Goal: Transaction & Acquisition: Purchase product/service

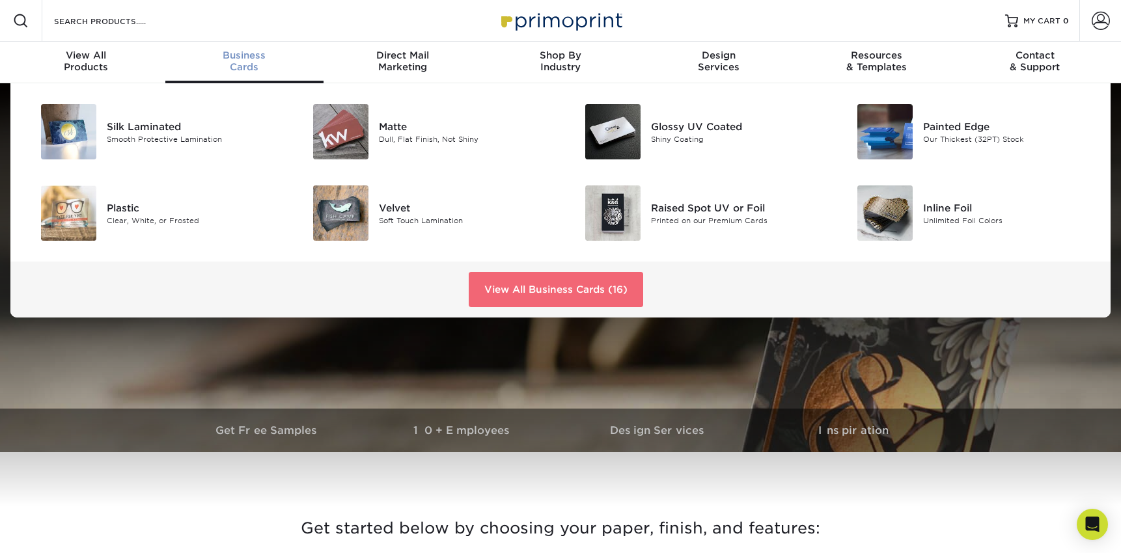
click at [526, 284] on link "View All Business Cards (16)" at bounding box center [556, 289] width 174 height 35
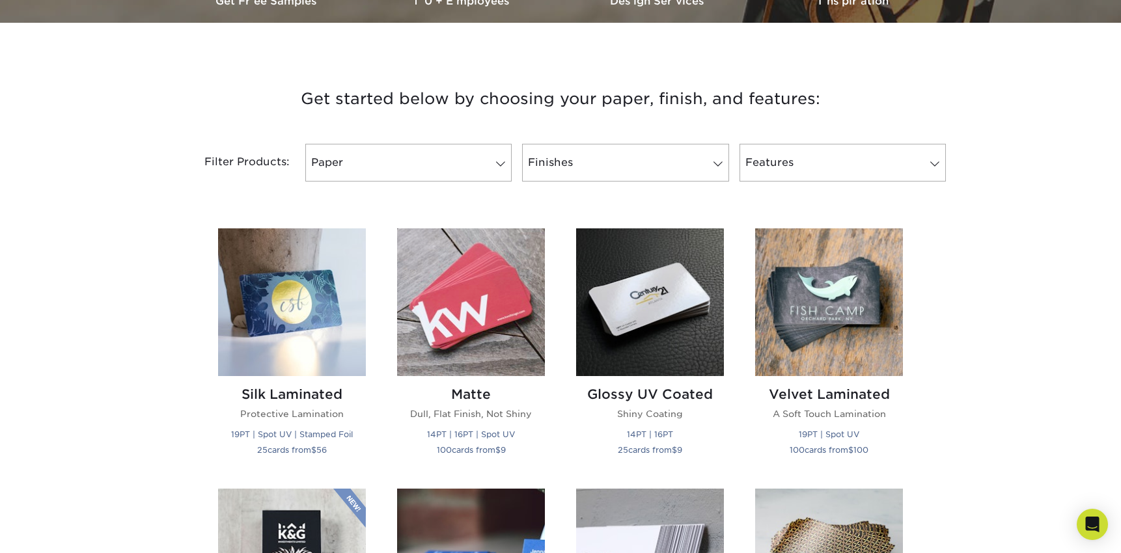
scroll to position [519, 0]
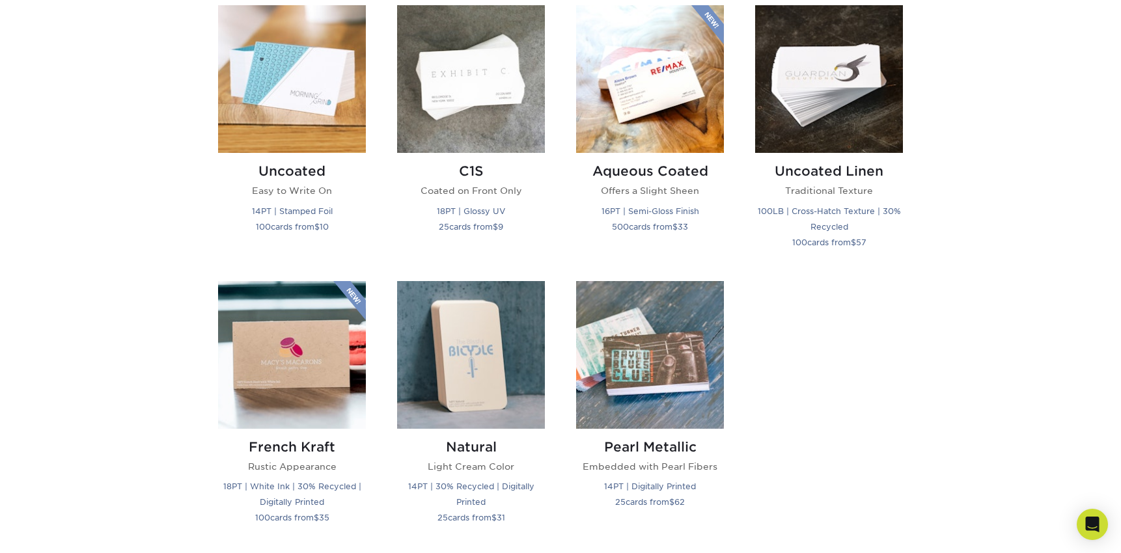
scroll to position [1194, 0]
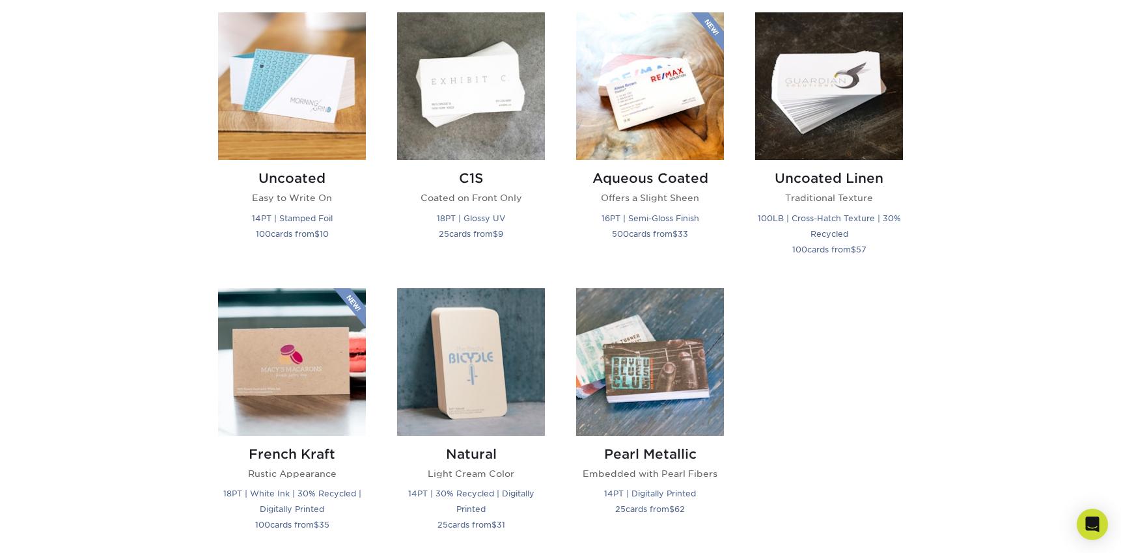
drag, startPoint x: 990, startPoint y: 269, endPoint x: 970, endPoint y: 223, distance: 51.0
click at [970, 223] on div "Get started below by choosing your paper, finish, and features: Filtered Matche…" at bounding box center [560, 1] width 1121 height 1424
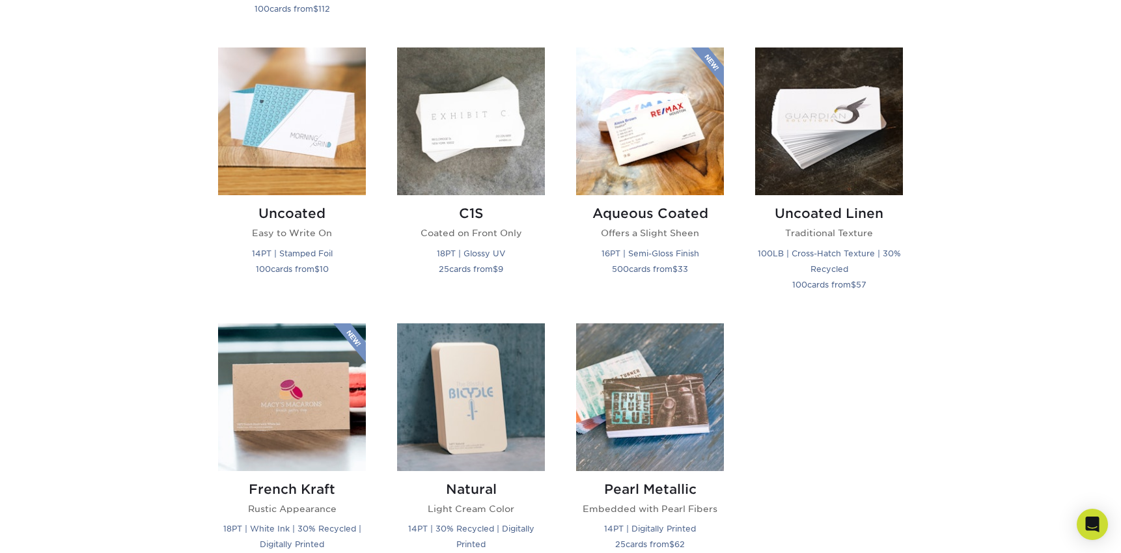
scroll to position [1160, 0]
click at [838, 212] on h2 "Uncoated Linen" at bounding box center [829, 213] width 148 height 16
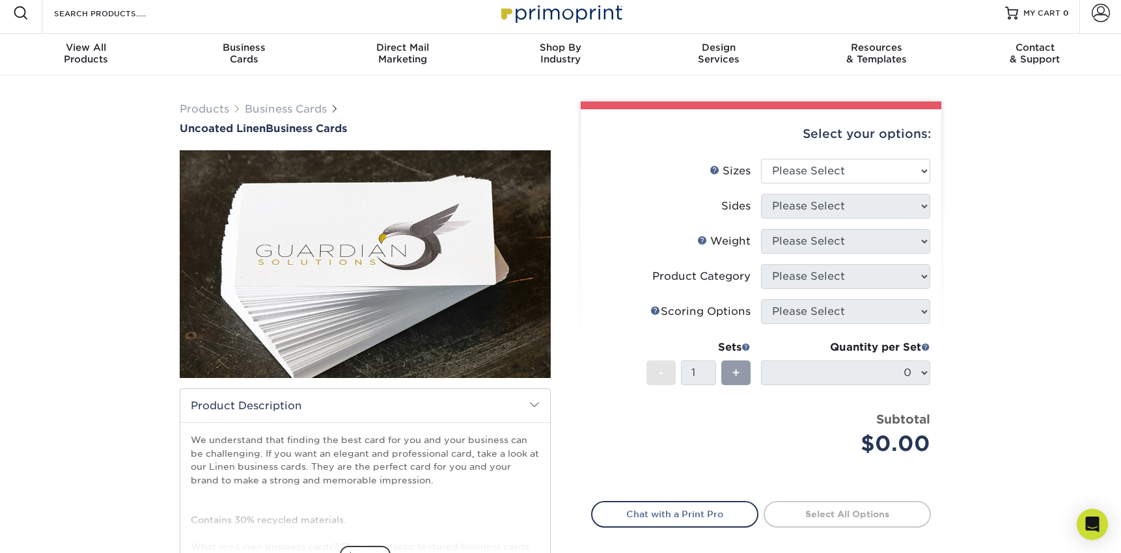
scroll to position [9, 0]
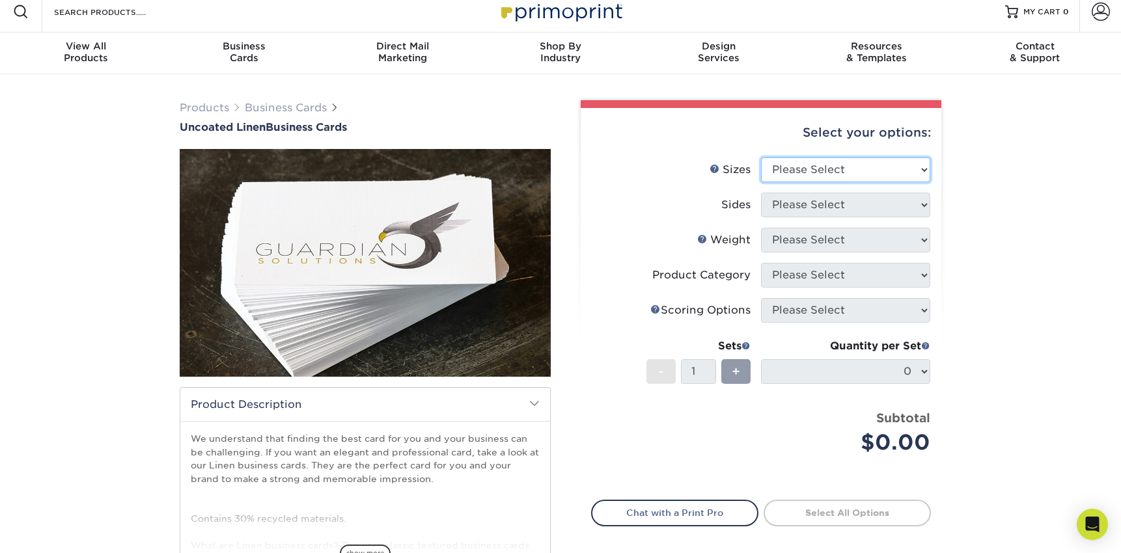
click at [877, 167] on select "Please Select 2" x 3.5" - Standard 2" x 7" - Foldover Card 2.125" x 3.375" - Eu…" at bounding box center [845, 170] width 169 height 25
select select "2.00x3.50"
click at [872, 206] on select "Please Select Print Both Sides Print Front Only" at bounding box center [845, 205] width 169 height 25
select select "13abbda7-1d64-4f25-8bb2-c179b224825d"
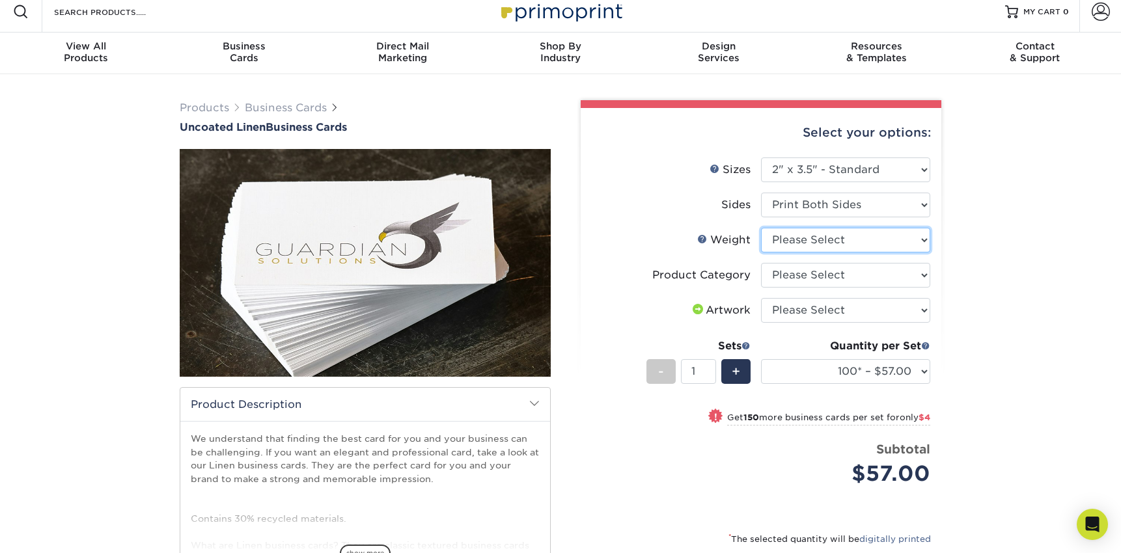
click at [871, 246] on select "Please Select 100LB" at bounding box center [845, 240] width 169 height 25
select select "100LB"
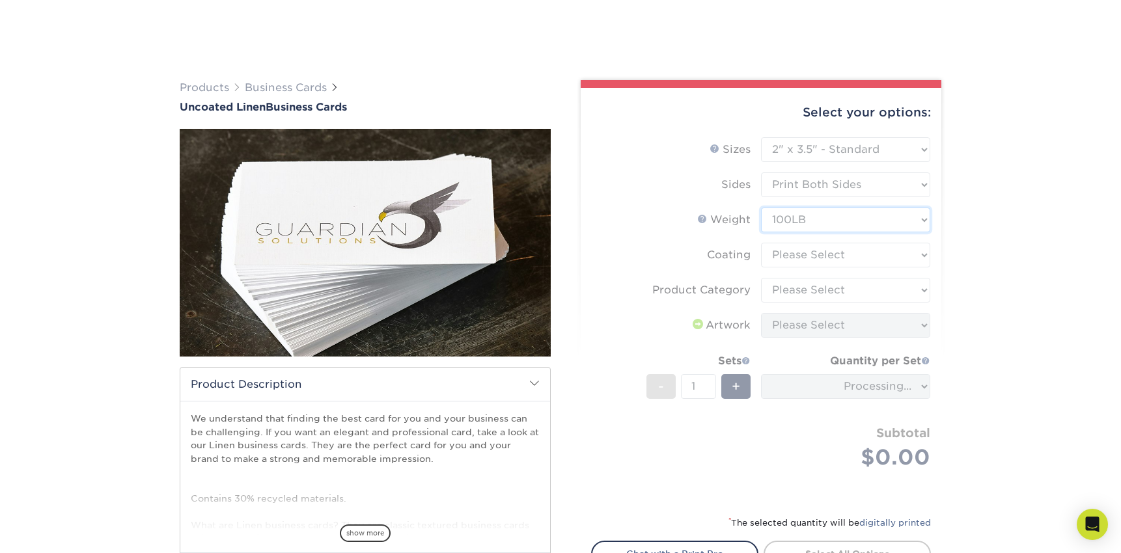
scroll to position [111, 0]
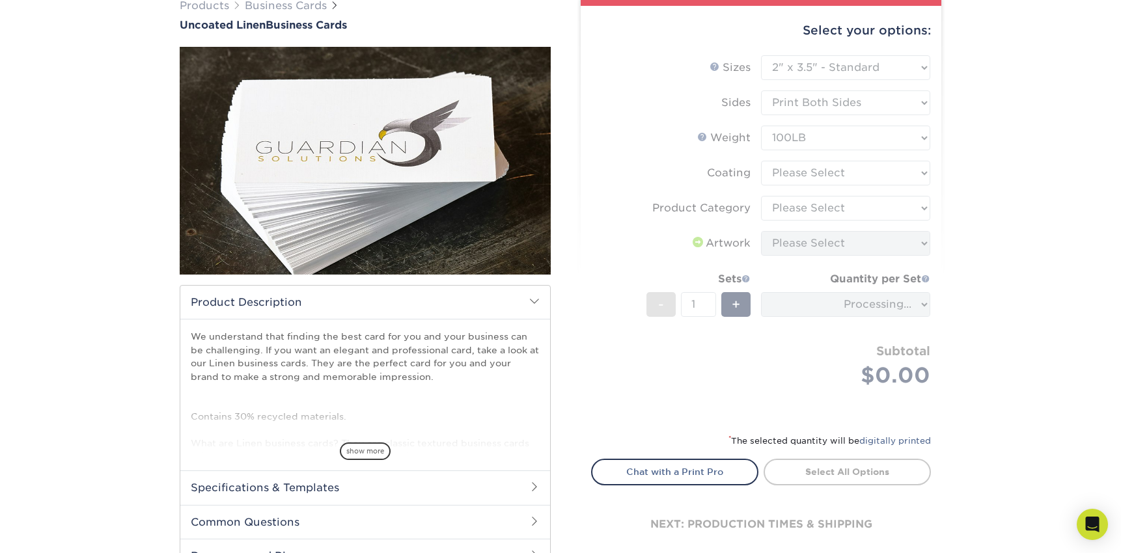
drag, startPoint x: 1013, startPoint y: 280, endPoint x: 994, endPoint y: 219, distance: 63.4
click at [994, 219] on div "Products Business Cards Uncoated Linen Business Cards show more" at bounding box center [560, 298] width 1121 height 653
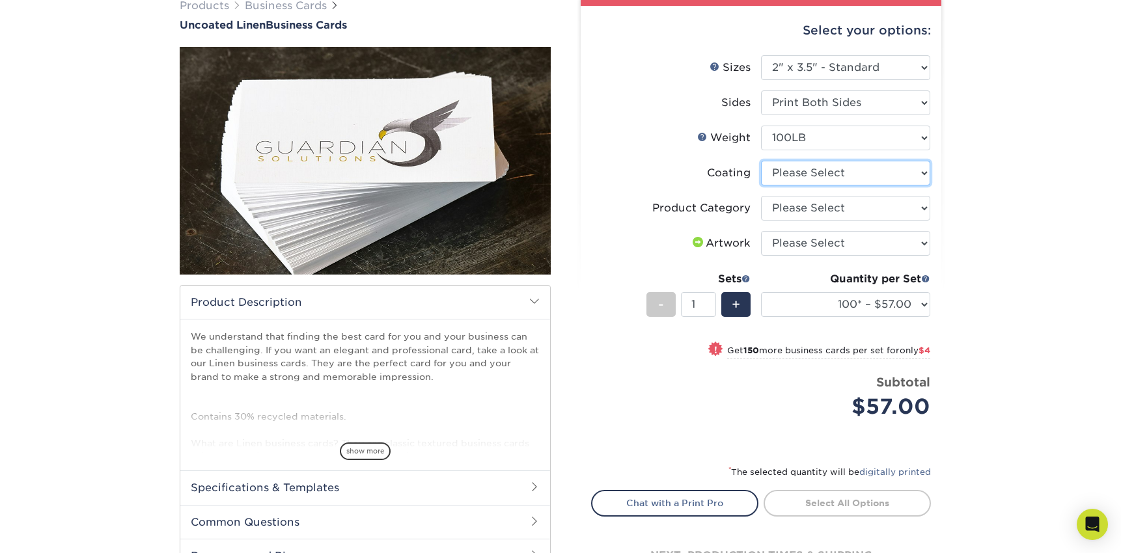
click at [862, 172] on select at bounding box center [845, 173] width 169 height 25
select select "3e7618de-abca-4bda-9f97-8b9129e913d8"
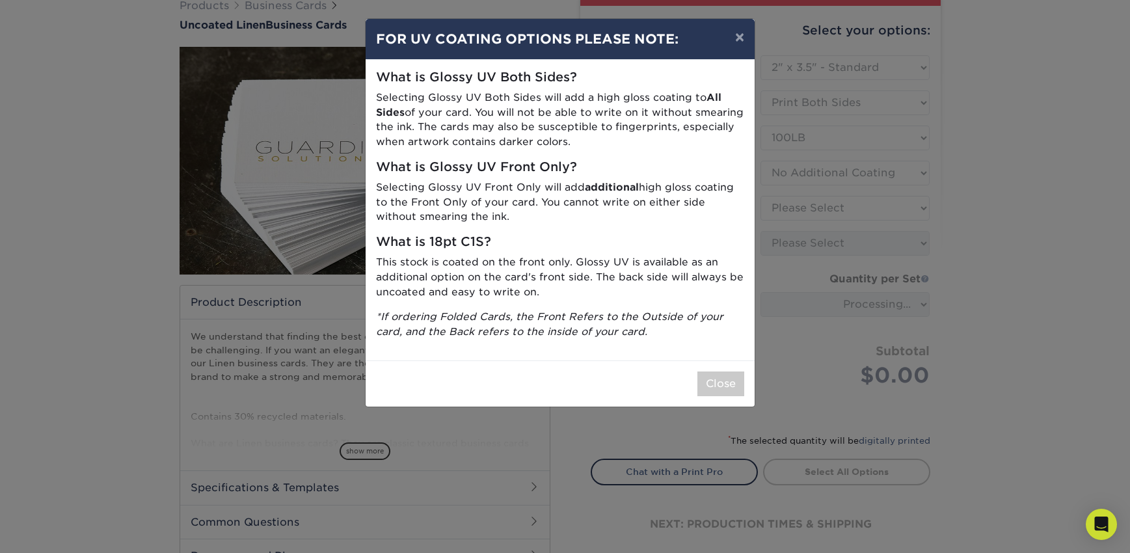
click at [719, 367] on div "Close" at bounding box center [560, 384] width 389 height 46
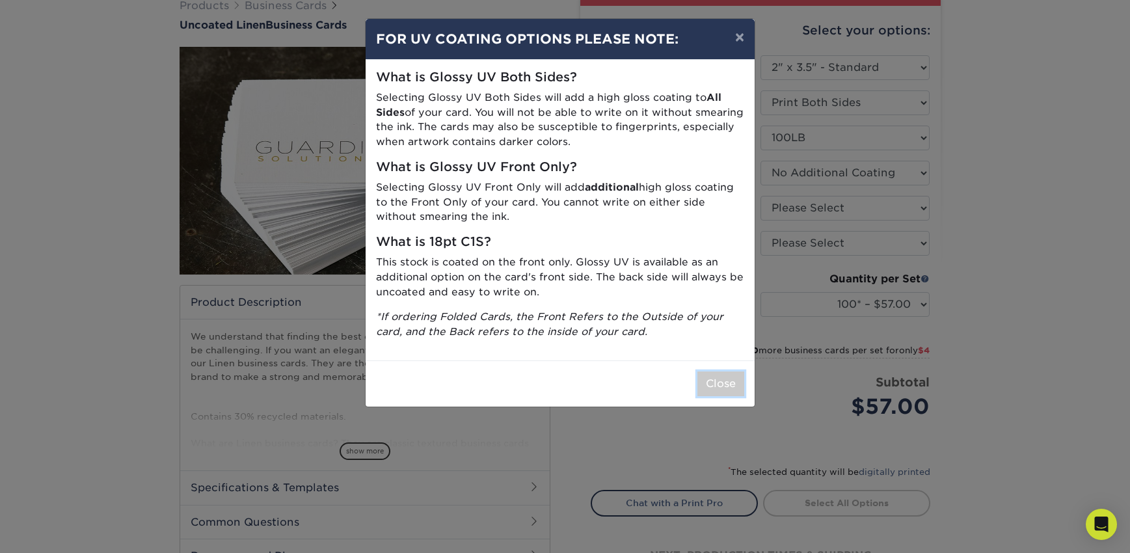
drag, startPoint x: 719, startPoint y: 381, endPoint x: 717, endPoint y: 370, distance: 11.1
click at [719, 381] on button "Close" at bounding box center [721, 384] width 47 height 25
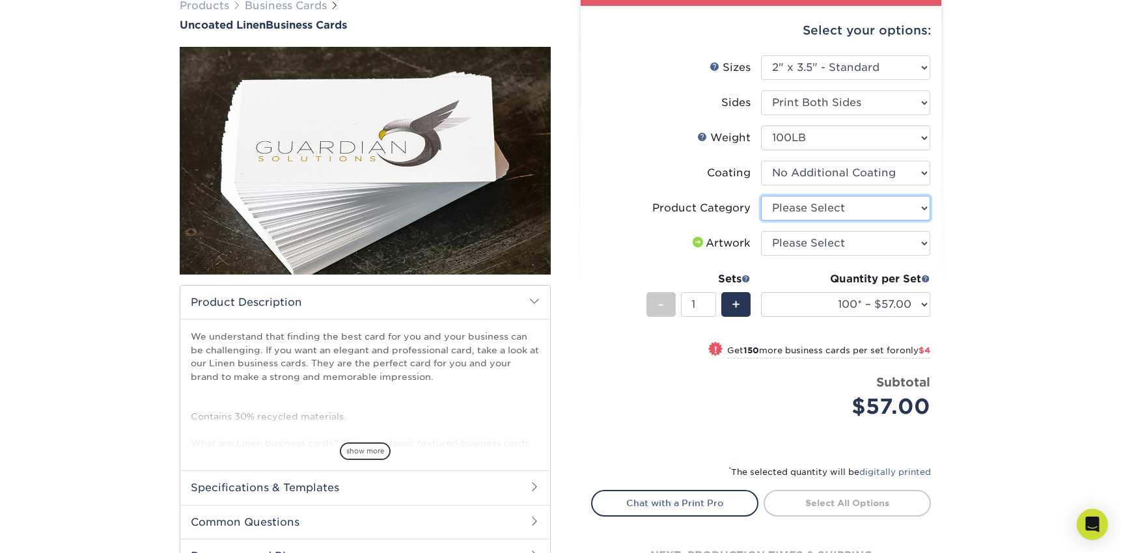
click at [841, 210] on select "Please Select Business Cards" at bounding box center [845, 208] width 169 height 25
select select "3b5148f1-0588-4f88-a218-97bcfdce65c1"
click at [875, 249] on select "Please Select I will upload files I need a design - $100" at bounding box center [845, 243] width 169 height 25
select select "upload"
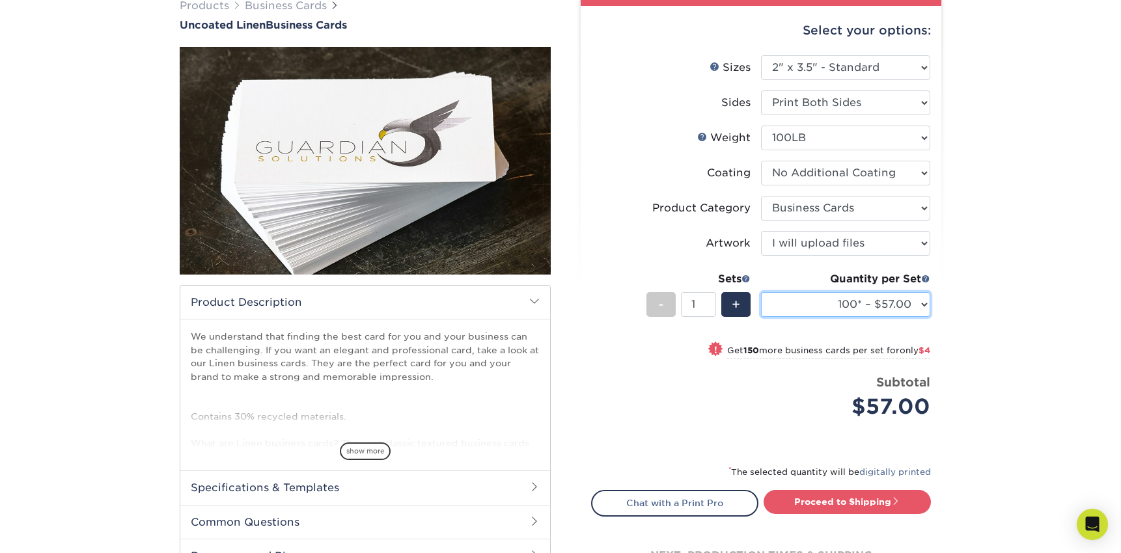
click at [895, 309] on select "100* – $57.00 250* – $61.00 500* – $69.00 1000 – $72.00 2500 – $114.00 5000 – $…" at bounding box center [845, 304] width 169 height 25
select select "250* – $61.00"
drag, startPoint x: 1045, startPoint y: 304, endPoint x: 1020, endPoint y: 245, distance: 63.8
click at [1020, 245] on div "Products Business Cards Uncoated Linen Business Cards show more" at bounding box center [560, 307] width 1121 height 670
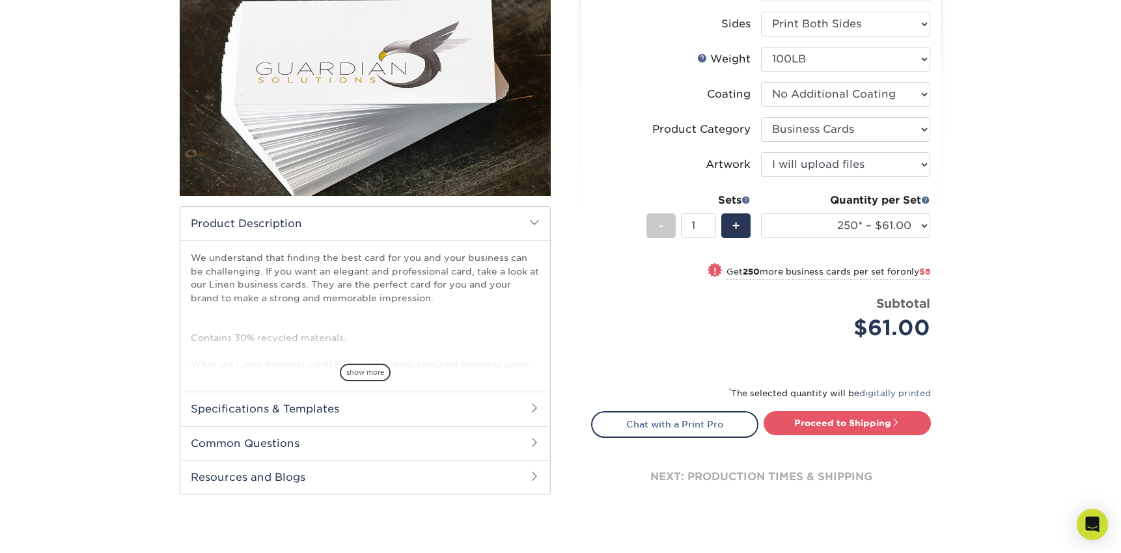
scroll to position [0, 0]
